Goal: Task Accomplishment & Management: Use online tool/utility

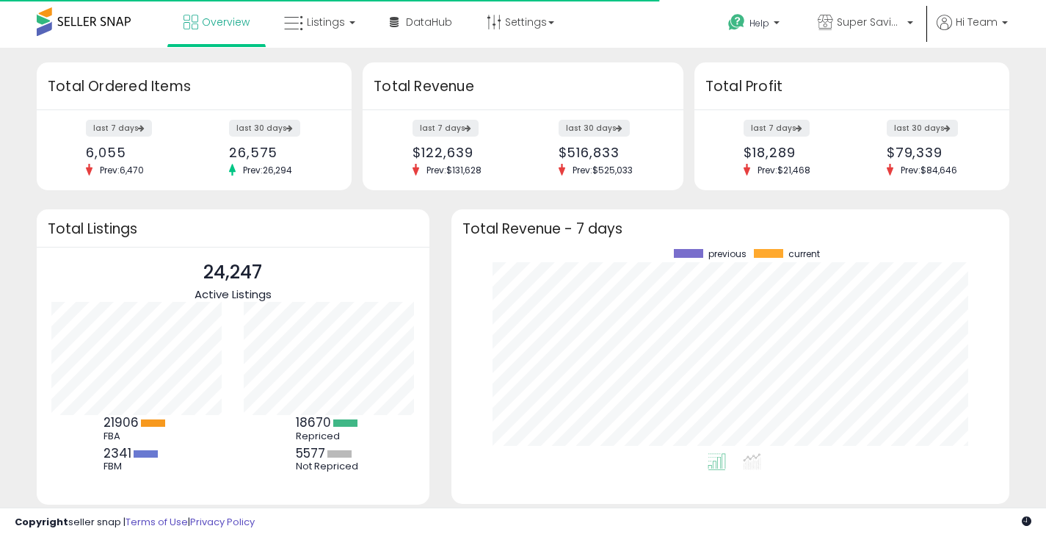
scroll to position [204, 529]
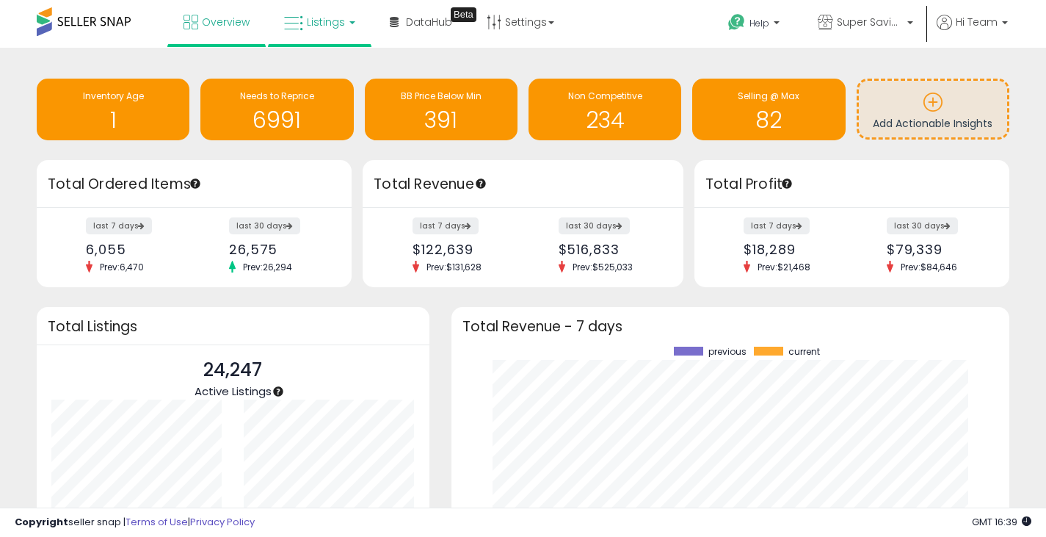
click at [312, 20] on span "Listings" at bounding box center [326, 22] width 38 height 15
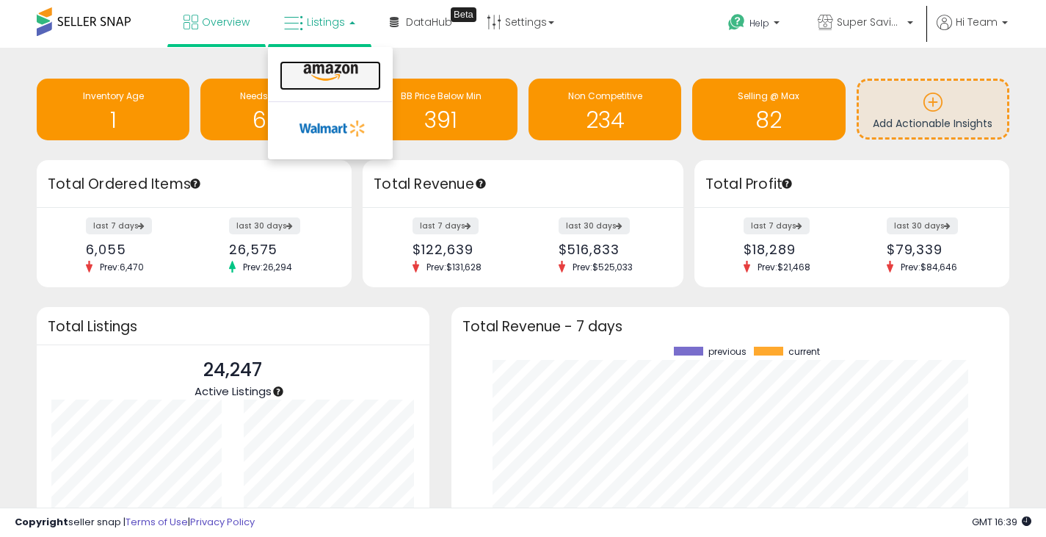
click at [336, 68] on icon at bounding box center [331, 72] width 64 height 19
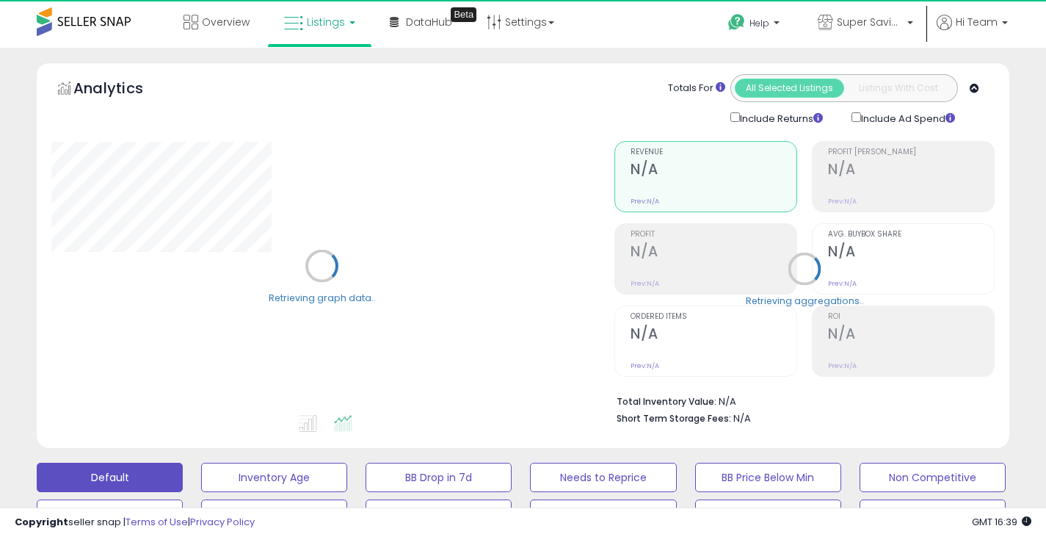
click at [327, 26] on span "Listings" at bounding box center [326, 22] width 38 height 15
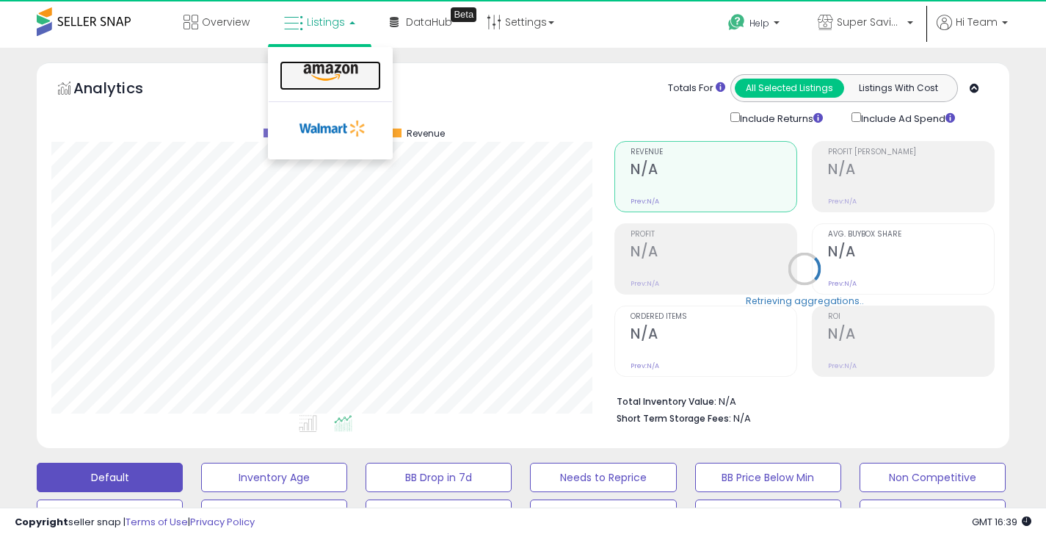
scroll to position [301, 563]
click at [335, 70] on icon at bounding box center [331, 72] width 64 height 19
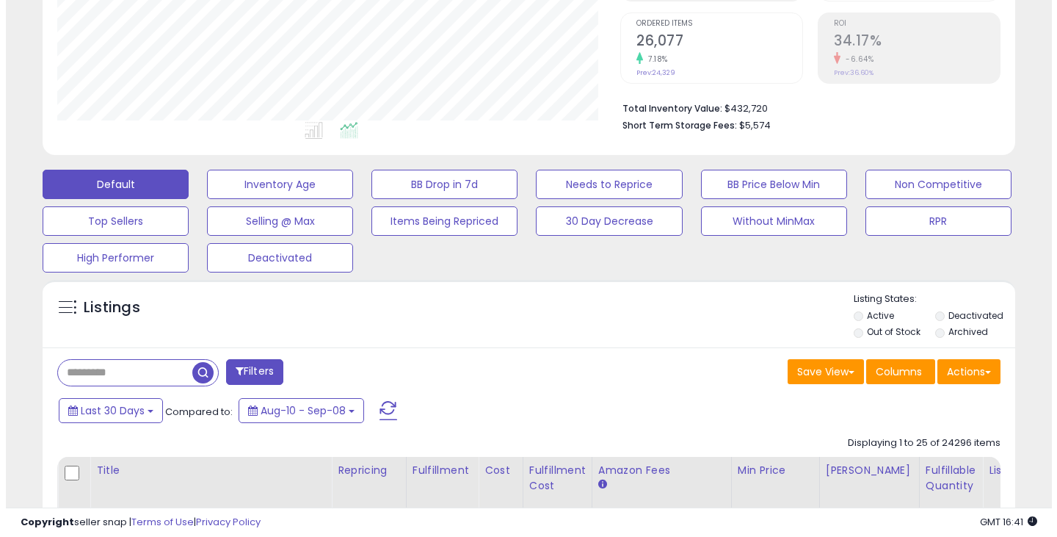
scroll to position [294, 0]
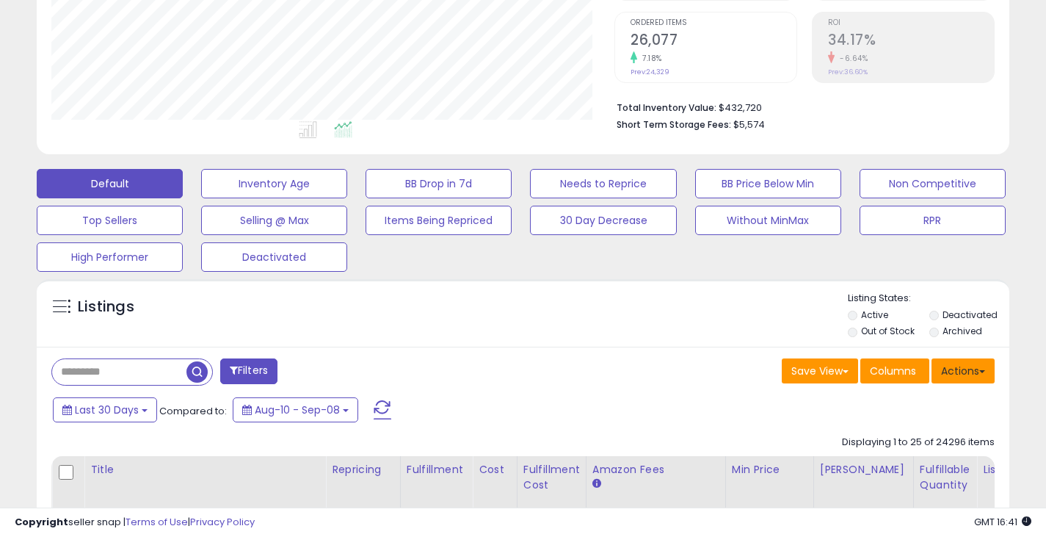
click at [959, 373] on button "Actions" at bounding box center [963, 370] width 63 height 25
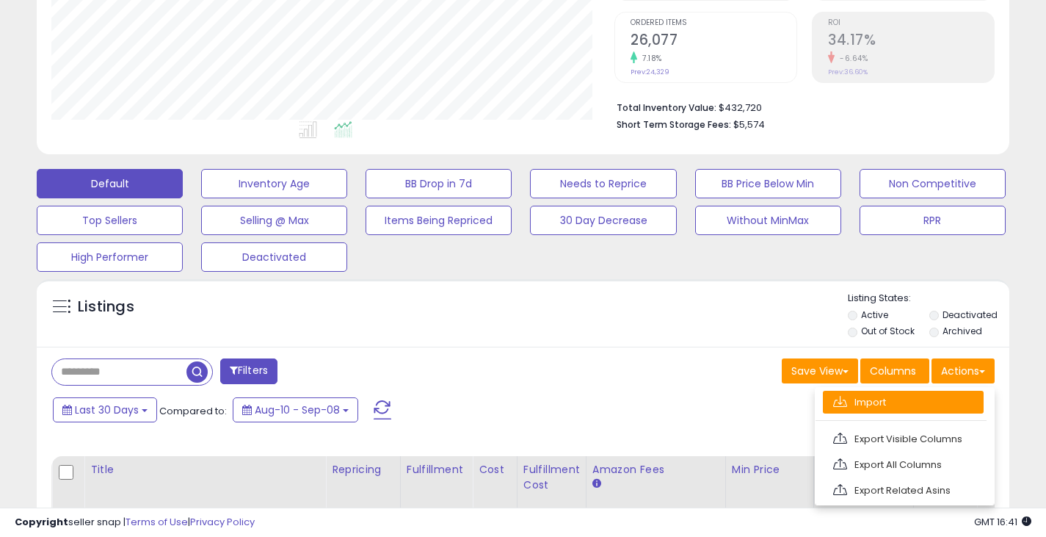
click at [865, 408] on link "Import" at bounding box center [903, 402] width 161 height 23
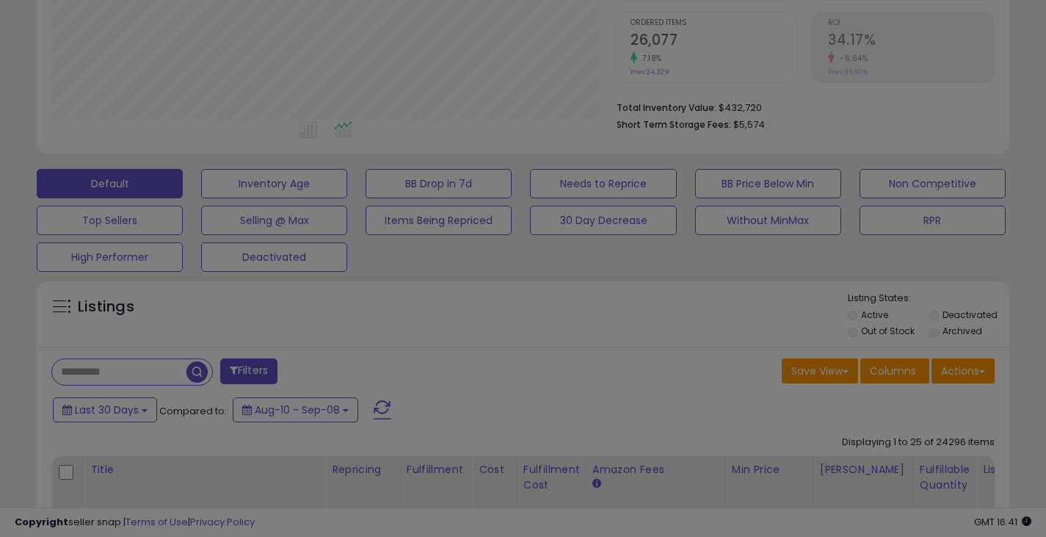
scroll to position [301, 570]
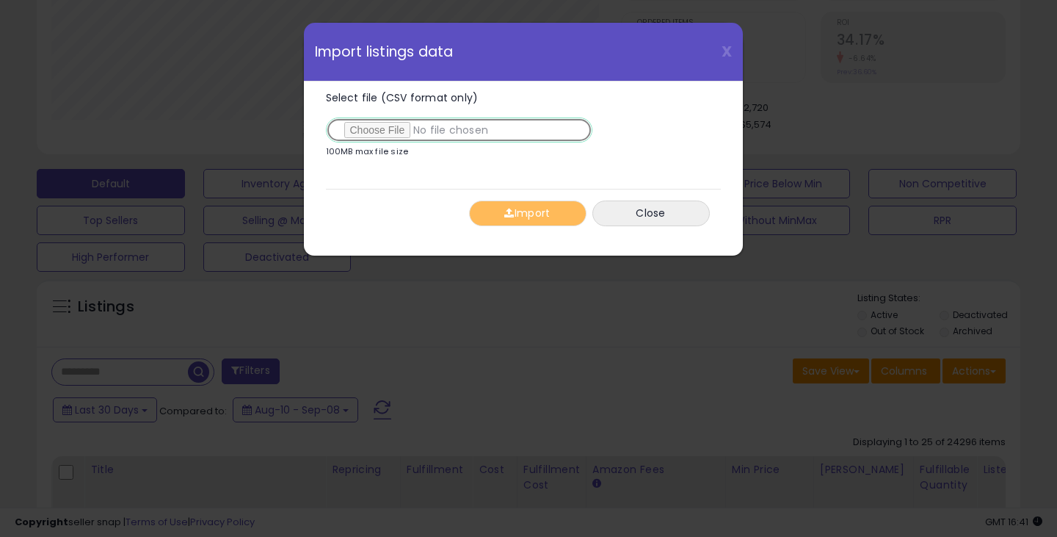
click at [388, 124] on input "Select file (CSV format only)" at bounding box center [459, 129] width 266 height 25
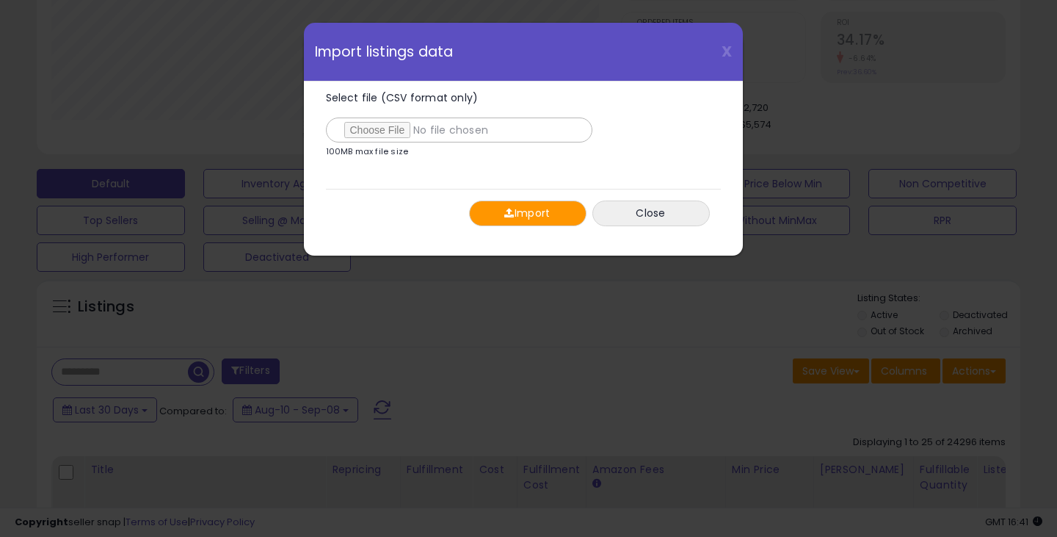
click at [512, 214] on span "button" at bounding box center [509, 213] width 10 height 10
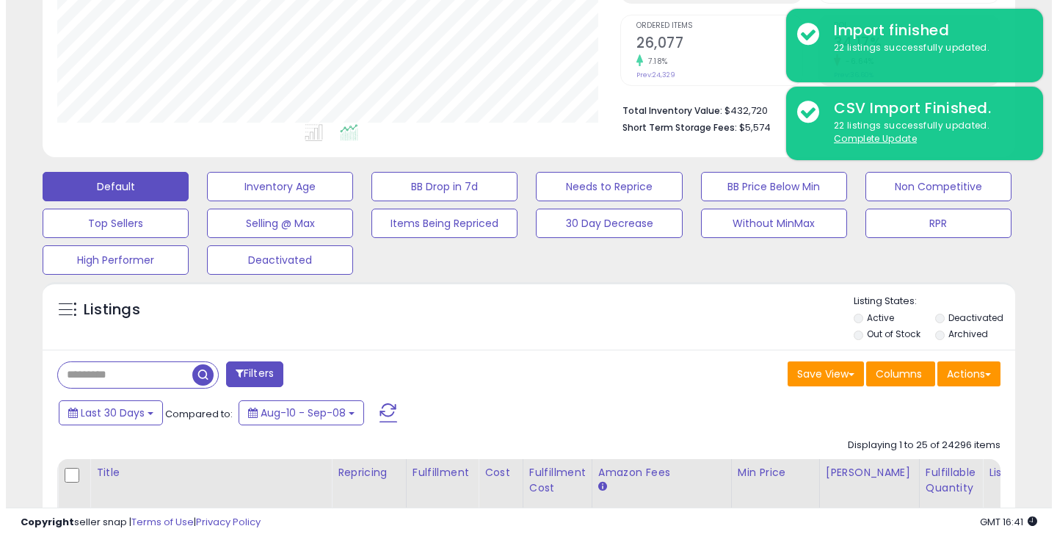
scroll to position [294, 0]
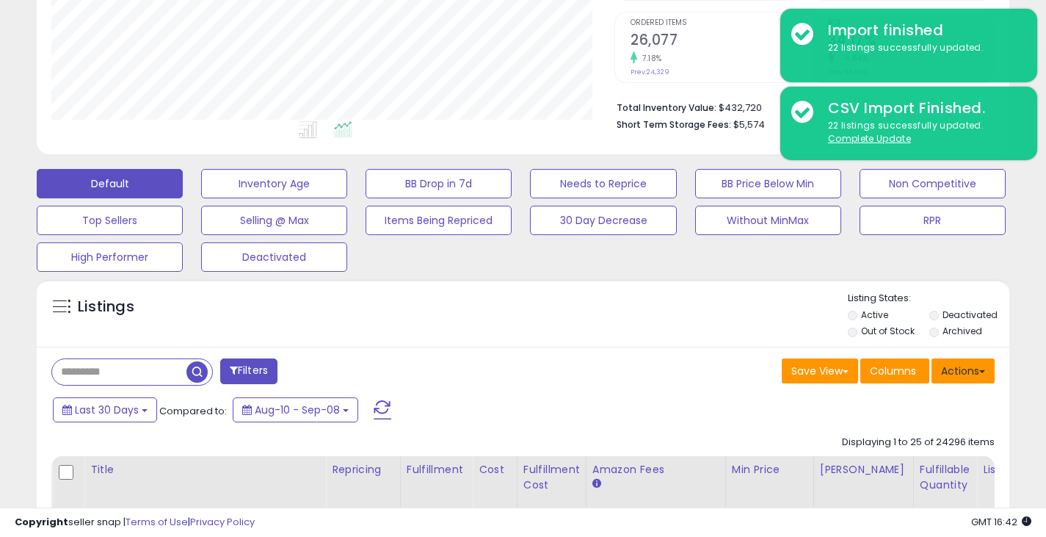
click at [956, 377] on button "Actions" at bounding box center [963, 370] width 63 height 25
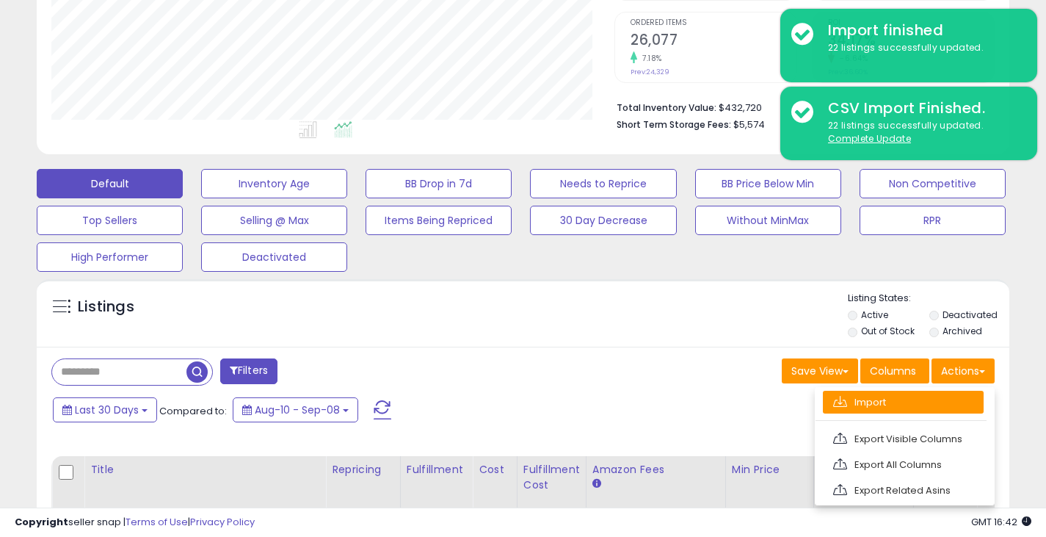
click at [887, 399] on link "Import" at bounding box center [903, 402] width 161 height 23
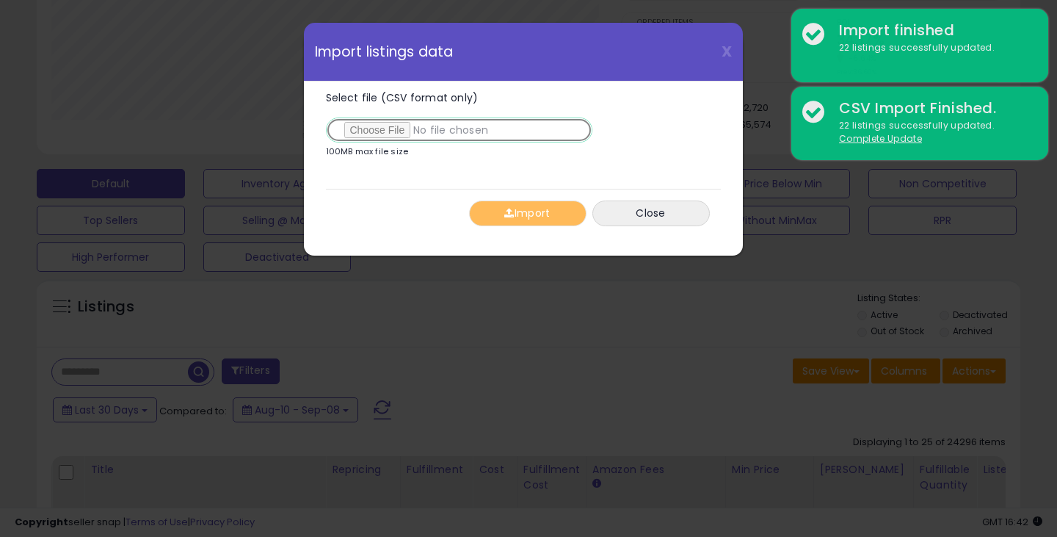
click at [381, 128] on input "Select file (CSV format only)" at bounding box center [459, 129] width 266 height 25
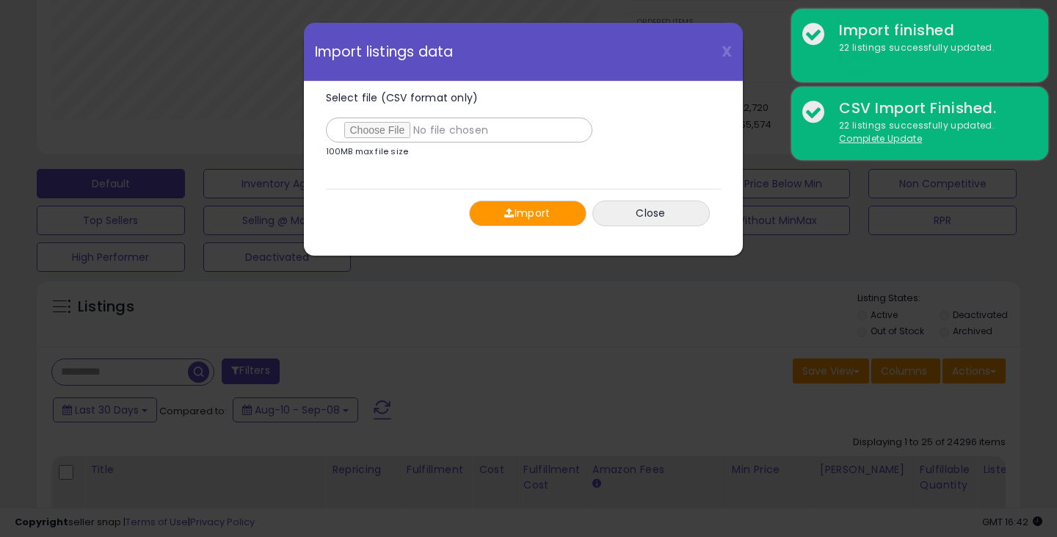
click at [527, 215] on button "Import" at bounding box center [527, 213] width 117 height 26
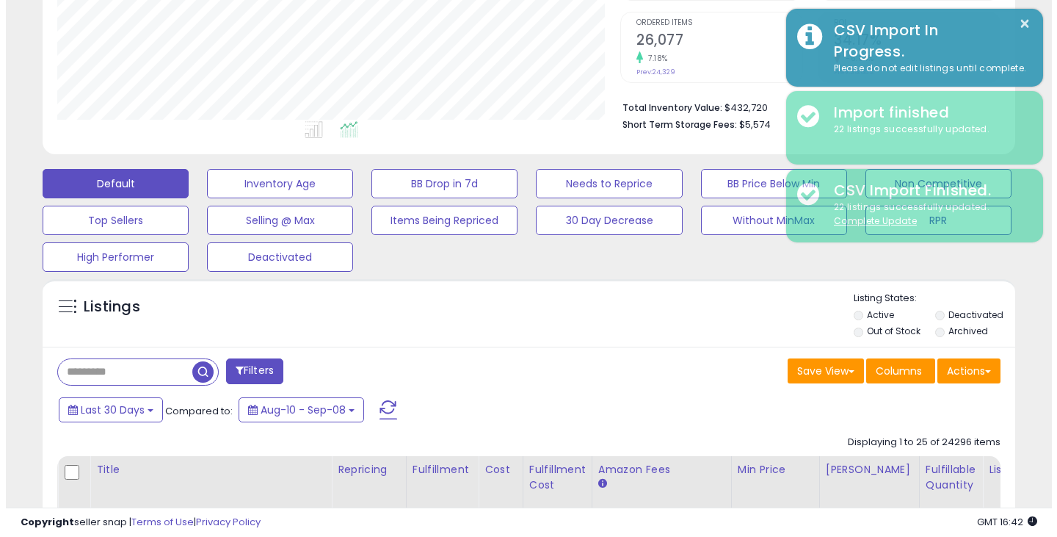
scroll to position [733747, 733485]
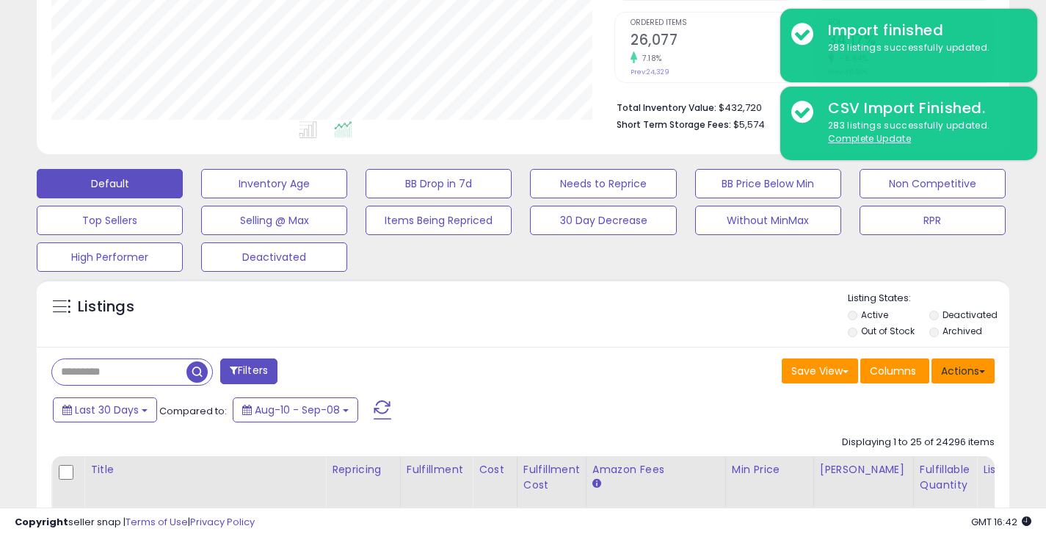
click at [965, 368] on button "Actions" at bounding box center [963, 370] width 63 height 25
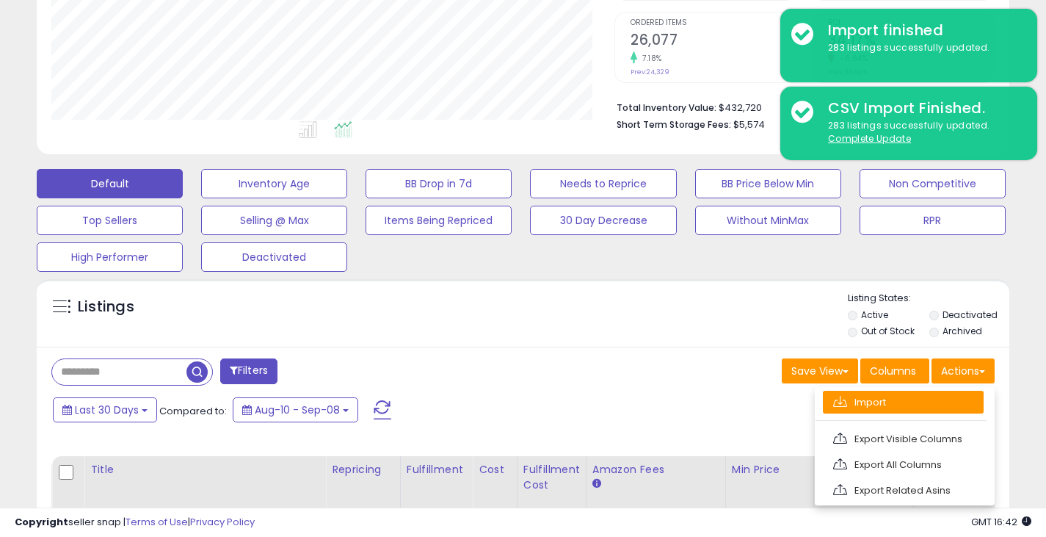
click at [879, 399] on link "Import" at bounding box center [903, 402] width 161 height 23
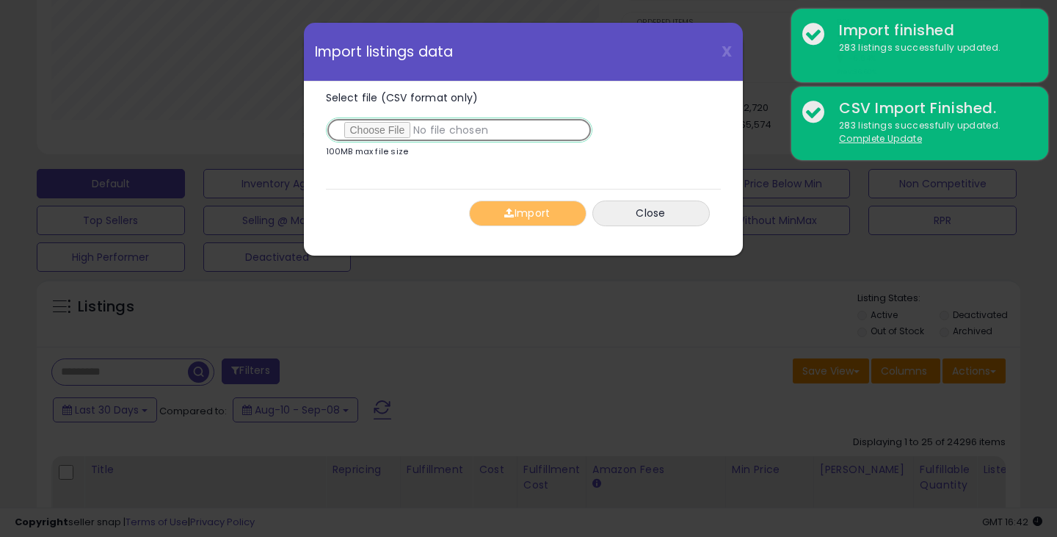
click at [377, 134] on input "Select file (CSV format only)" at bounding box center [459, 129] width 266 height 25
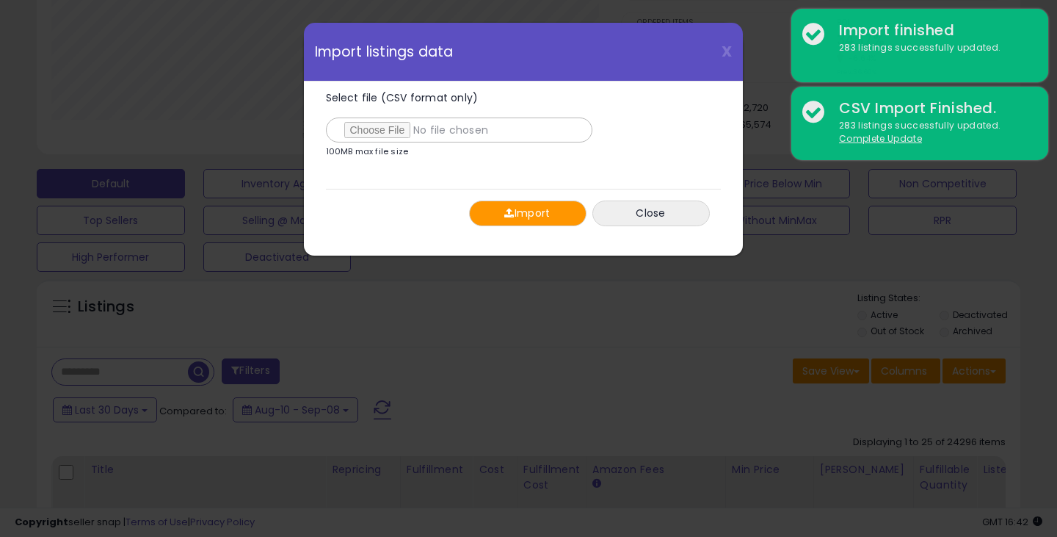
click at [527, 215] on button "Import" at bounding box center [527, 213] width 117 height 26
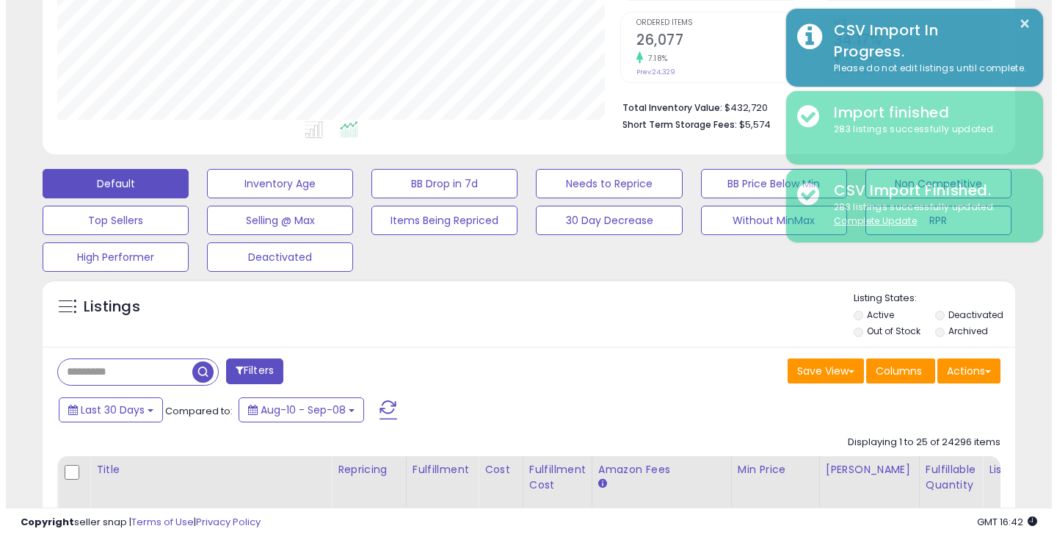
scroll to position [733747, 733485]
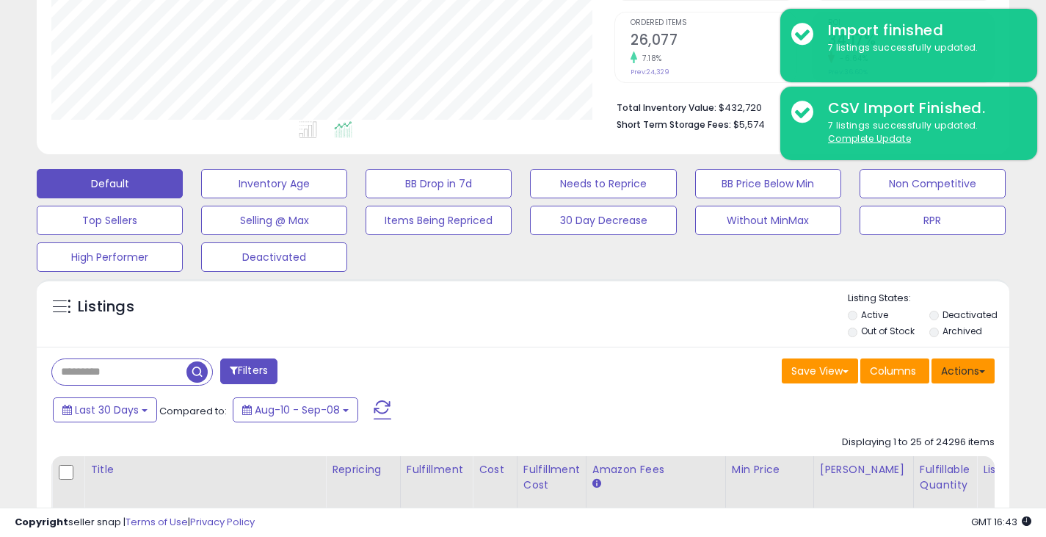
click at [965, 366] on button "Actions" at bounding box center [963, 370] width 63 height 25
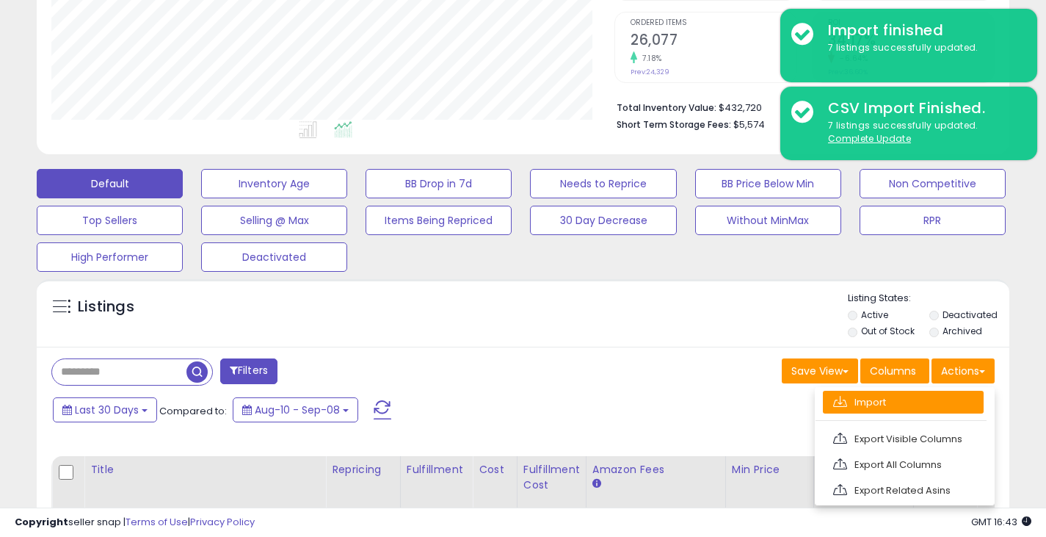
click at [889, 396] on link "Import" at bounding box center [903, 402] width 161 height 23
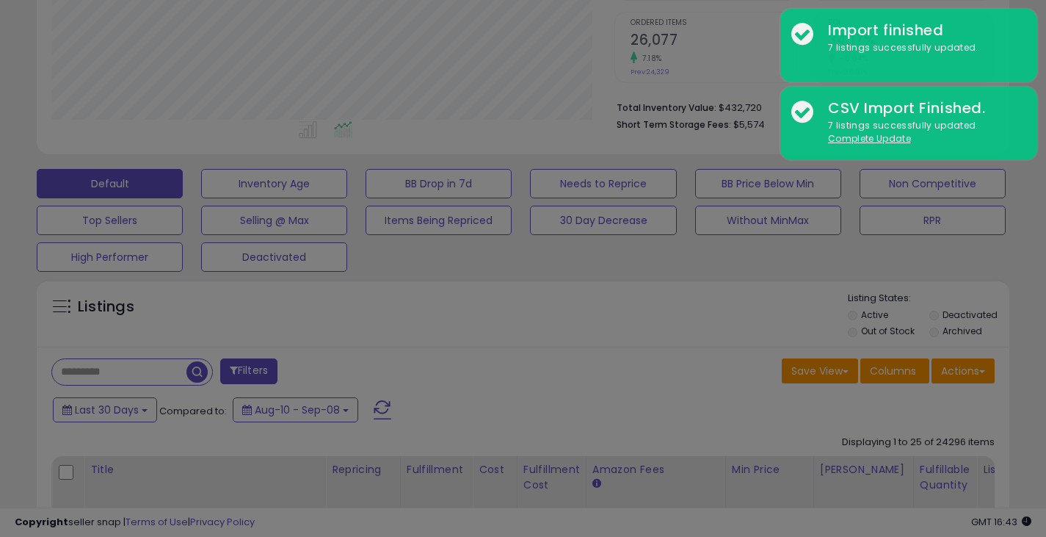
scroll to position [301, 570]
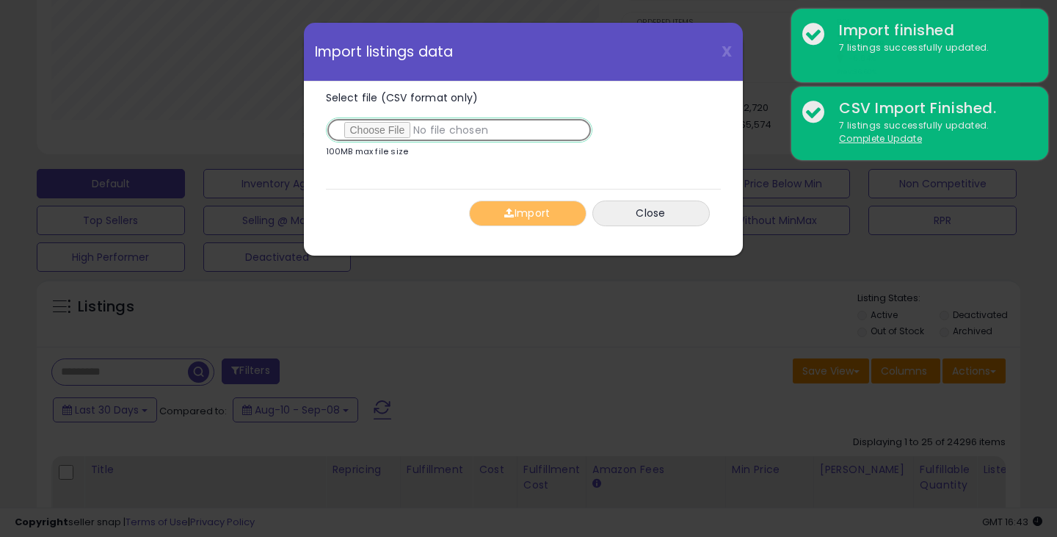
click at [384, 131] on input "Select file (CSV format only)" at bounding box center [459, 129] width 266 height 25
type input "**********"
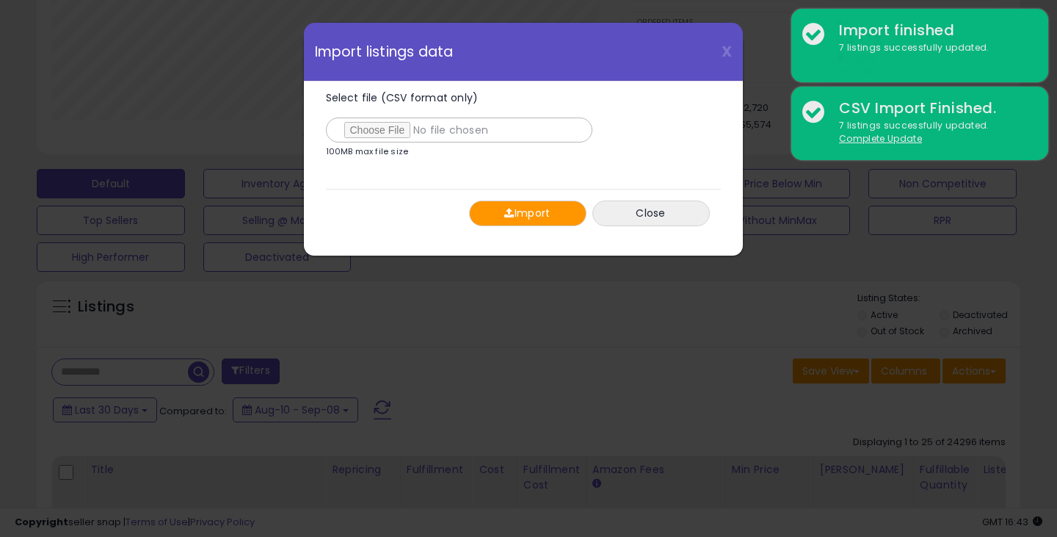
click at [529, 217] on button "Import" at bounding box center [527, 213] width 117 height 26
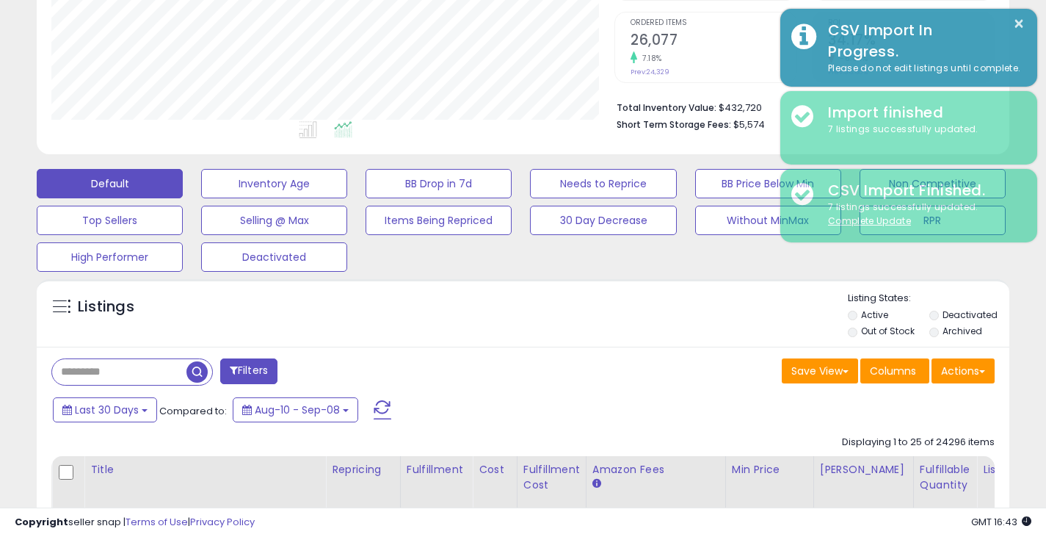
scroll to position [733747, 733485]
